Goal: Navigation & Orientation: Find specific page/section

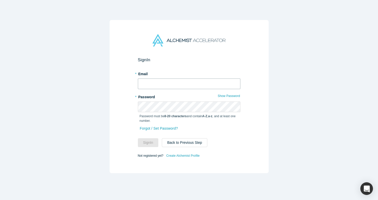
click at [174, 84] on input "text" at bounding box center [189, 83] width 103 height 11
type input "[EMAIL_ADDRESS][DOMAIN_NAME]"
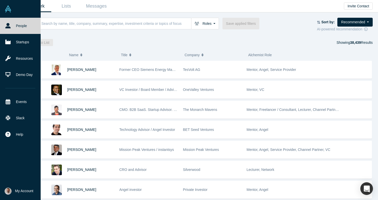
click at [20, 190] on span "My Account" at bounding box center [24, 190] width 18 height 5
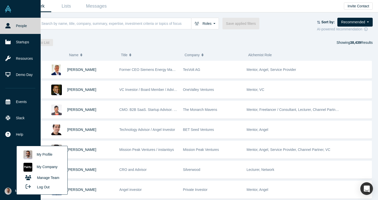
click at [42, 166] on link "My Company" at bounding box center [42, 167] width 42 height 12
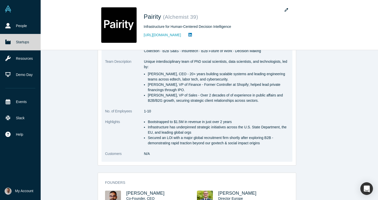
scroll to position [197, 0]
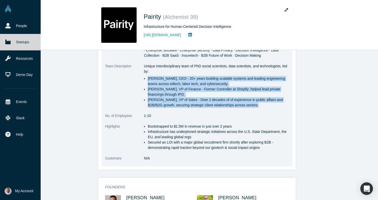
drag, startPoint x: 264, startPoint y: 107, endPoint x: 145, endPoint y: 80, distance: 121.3
click at [145, 80] on ul "[PERSON_NAME], CEO - 20+ years building scalable systems and leading engineerin…" at bounding box center [216, 92] width 145 height 32
copy ul "[PERSON_NAME], CEO - 20+ years building scalable systems and leading engineerin…"
click at [261, 86] on li "[PERSON_NAME], CEO - 20+ years building scalable systems and leading engineerin…" at bounding box center [218, 81] width 141 height 11
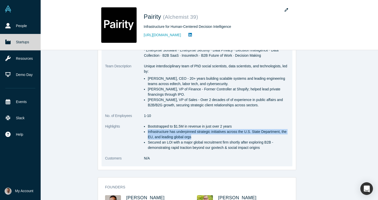
drag, startPoint x: 199, startPoint y: 138, endPoint x: 147, endPoint y: 133, distance: 52.2
click at [147, 133] on ul "Bootstrapped to $1.5M in revenue in just over 2 years Infrastructure has underp…" at bounding box center [216, 136] width 145 height 27
copy li "Infrastructure has underpinned strategic initiatives across the U.S. State Depa…"
